Goal: Task Accomplishment & Management: Use online tool/utility

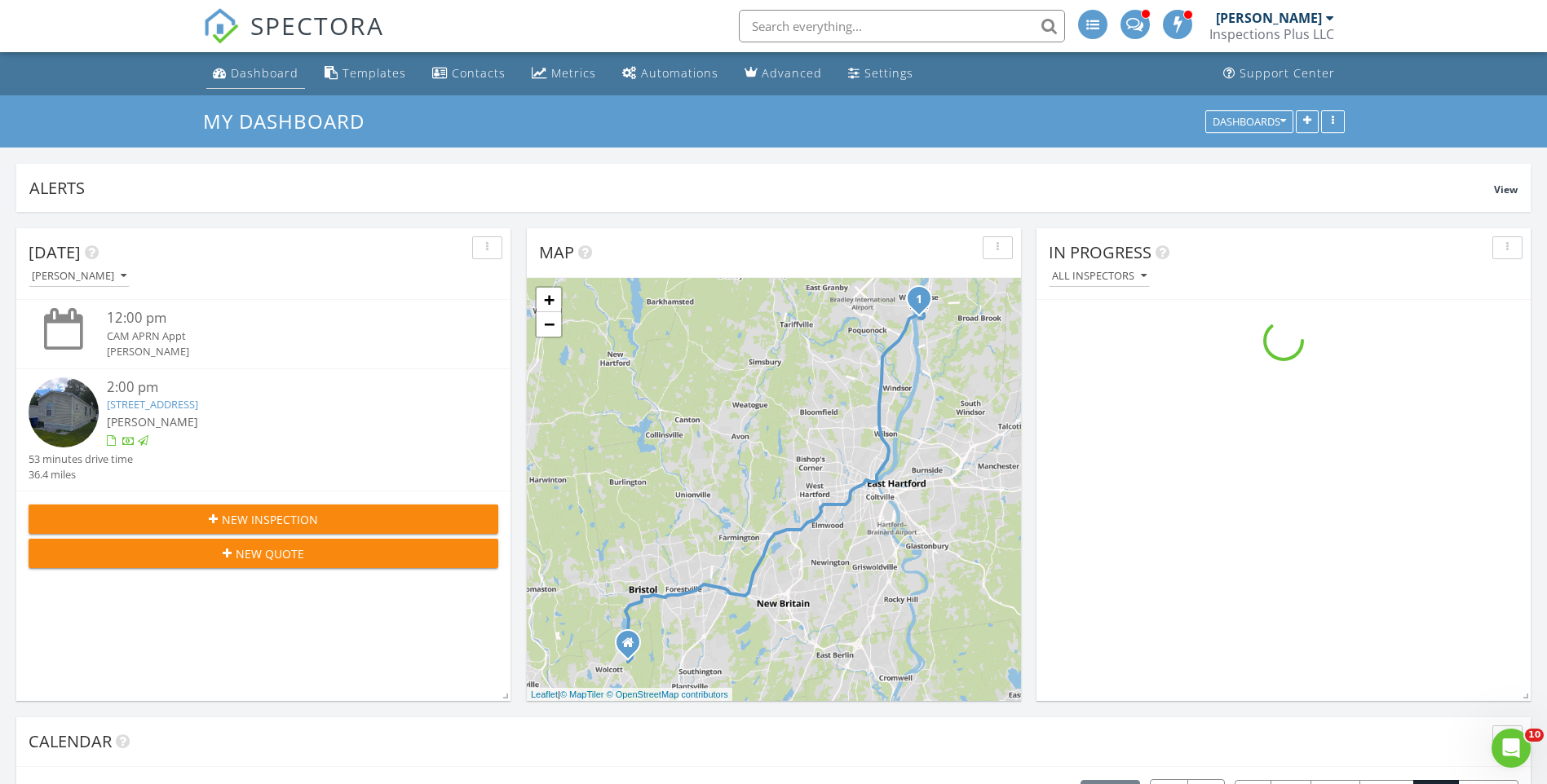
click at [231, 73] on div "Dashboard" at bounding box center [264, 73] width 68 height 16
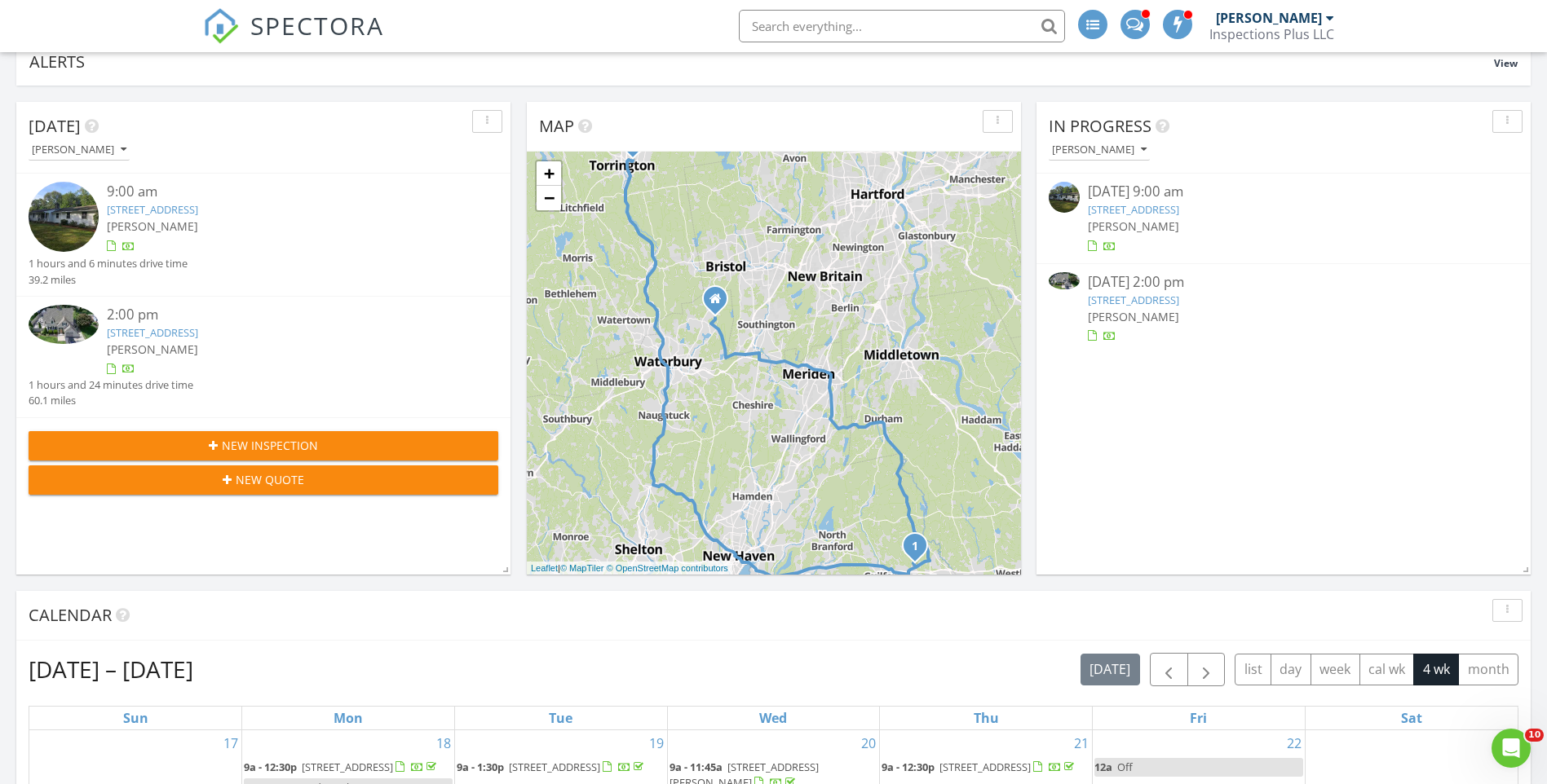
scroll to position [82, 0]
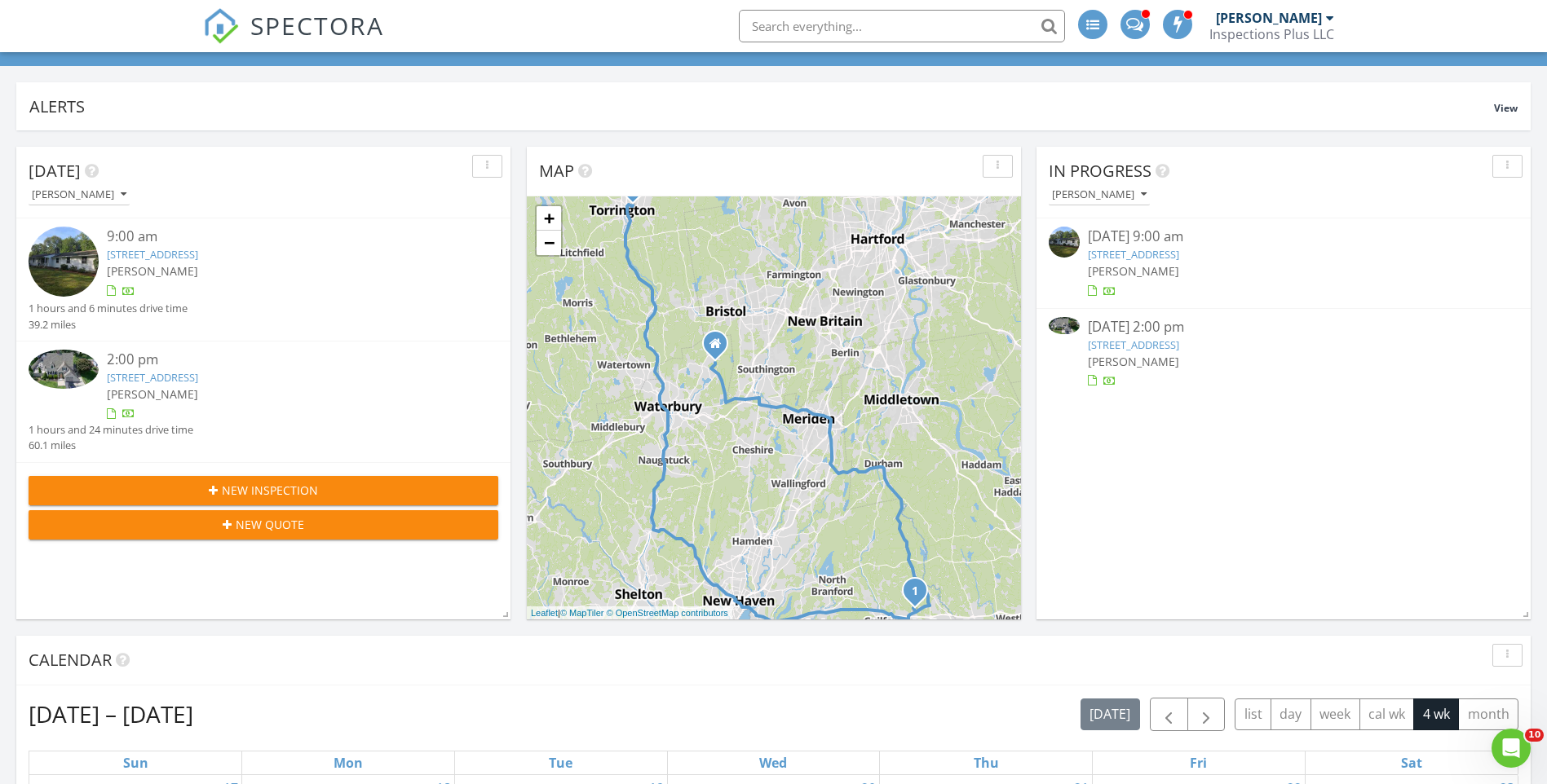
click at [1152, 252] on link "259 Mungertown Rd, Madison, CT 06443" at bounding box center [1133, 254] width 91 height 15
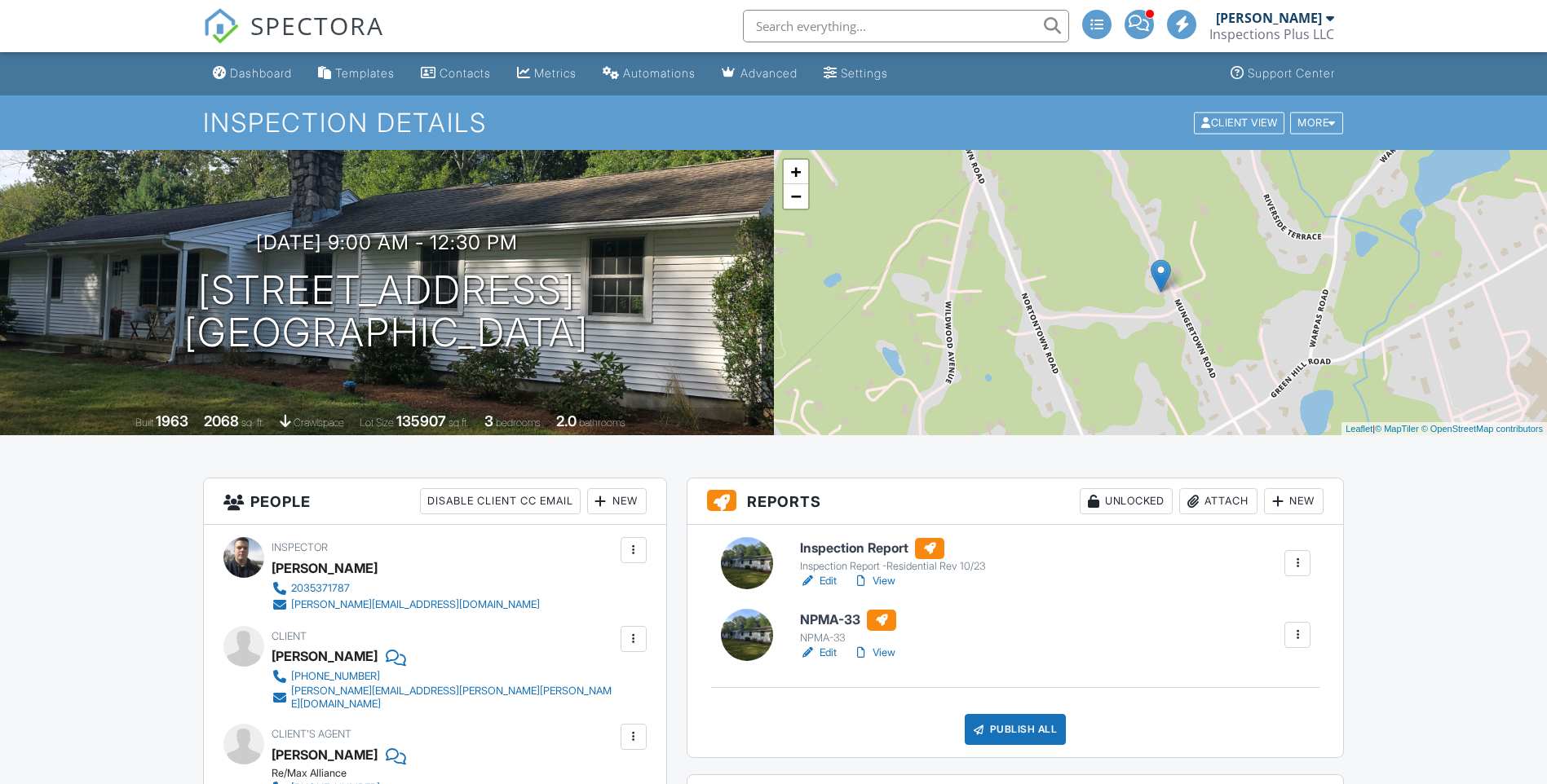
click at [807, 626] on h6 "NPMA-33" at bounding box center [850, 620] width 102 height 21
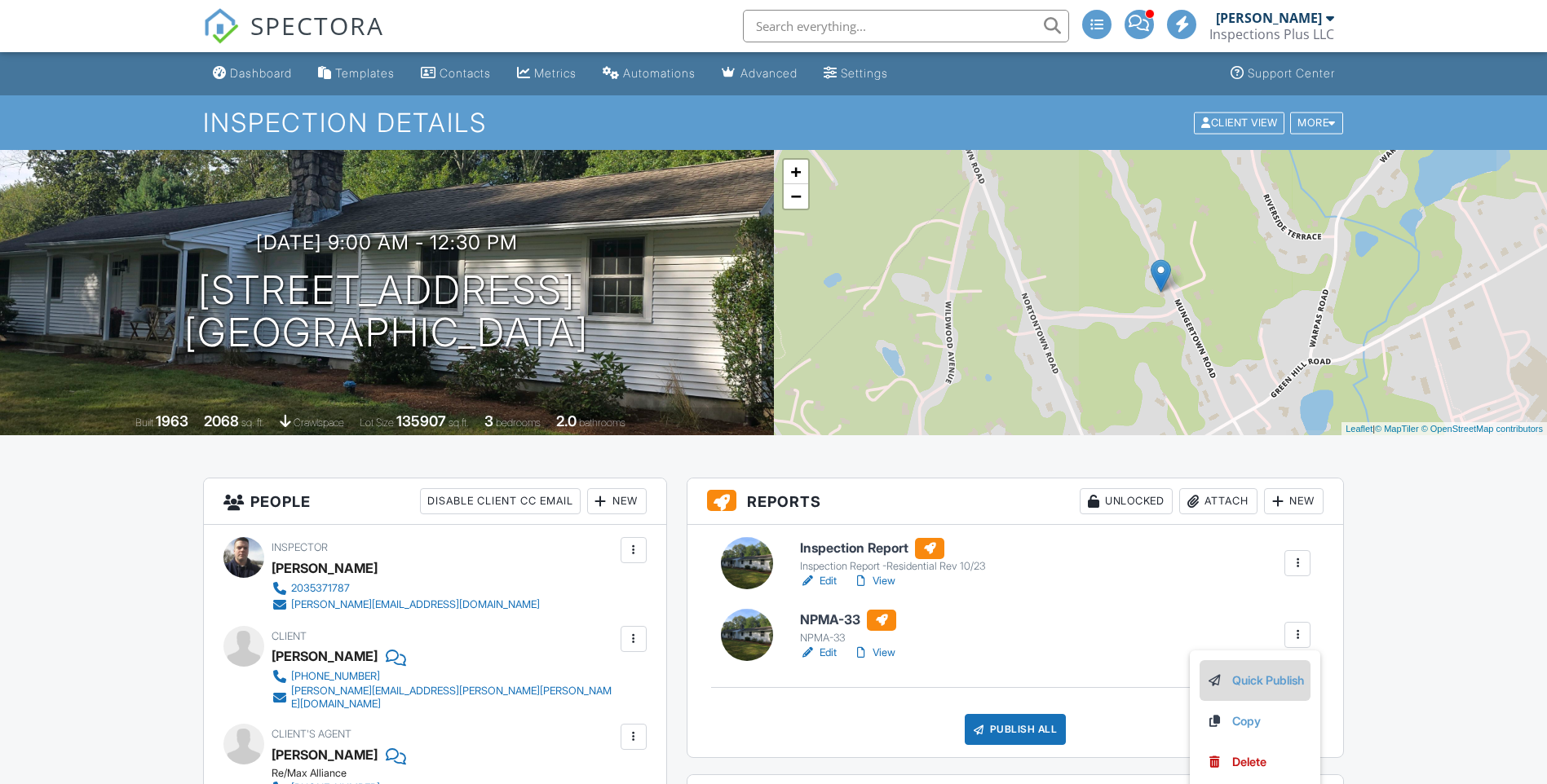
click at [1243, 679] on link "Quick Publish" at bounding box center [1255, 681] width 98 height 18
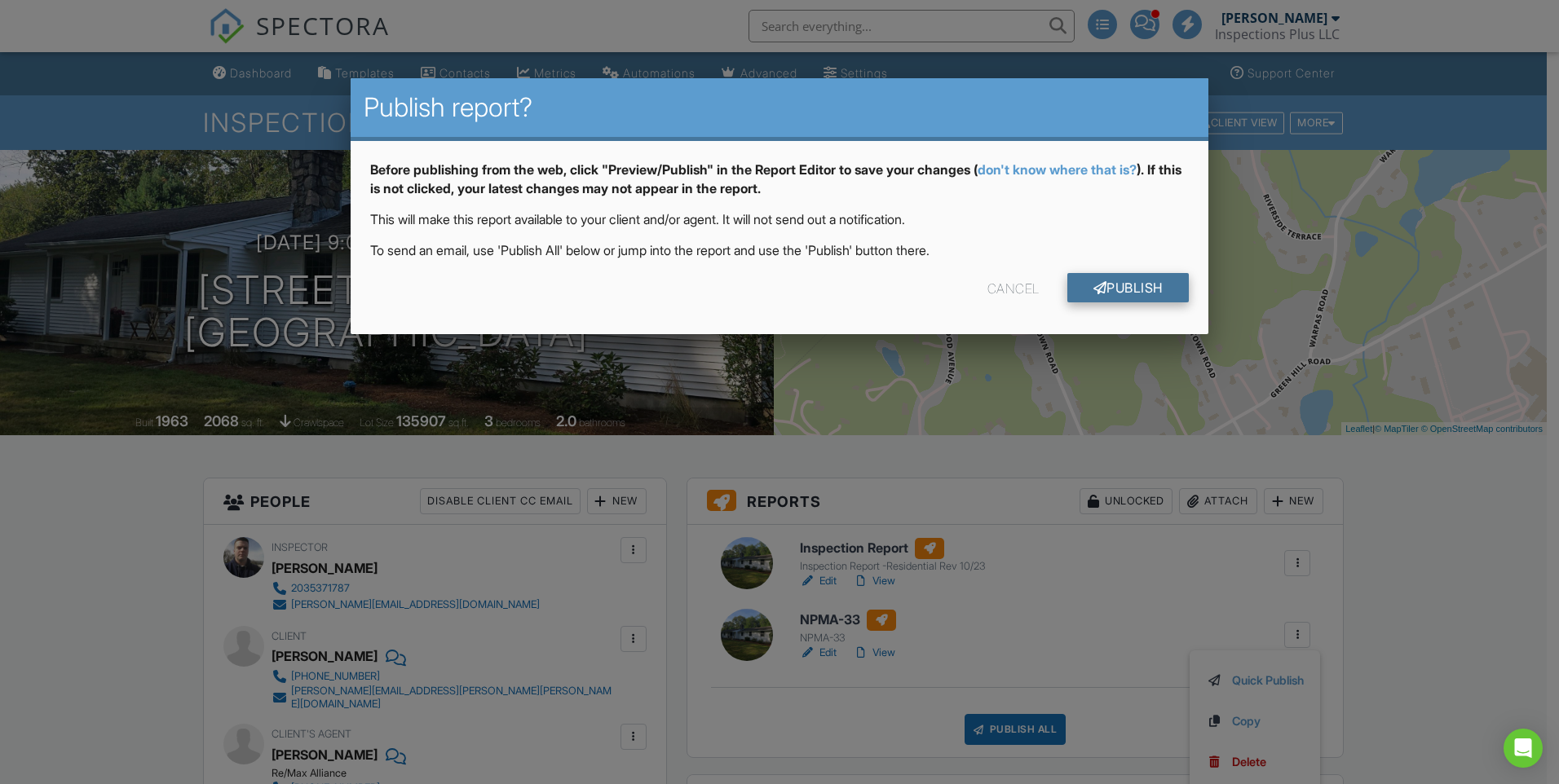
click at [1113, 288] on link "Publish" at bounding box center [1128, 288] width 121 height 29
